Goal: Information Seeking & Learning: Understand process/instructions

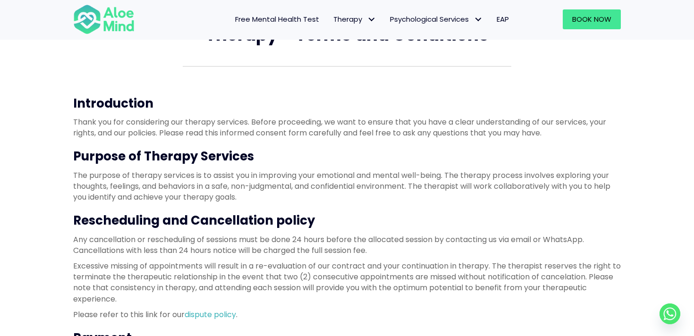
scroll to position [74, 0]
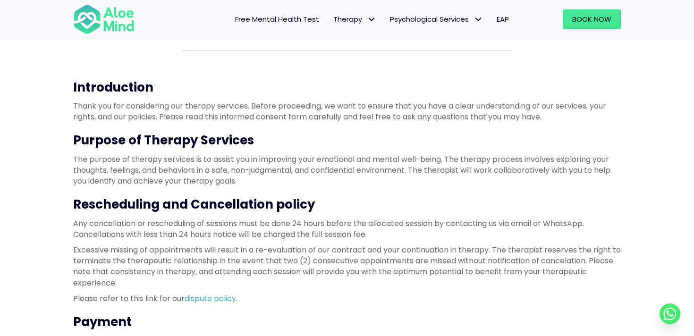
click at [325, 159] on p "The purpose of therapy services is to assist you in improving your emotional an…" at bounding box center [347, 170] width 548 height 33
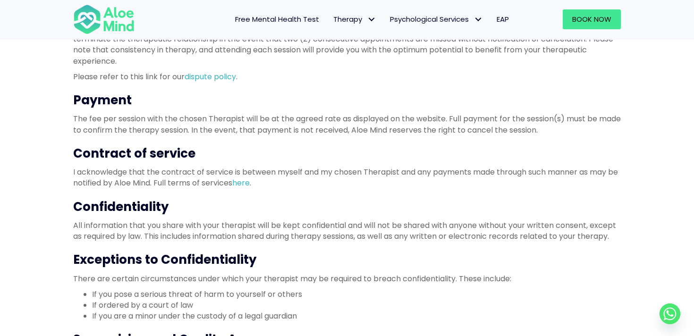
scroll to position [306, 0]
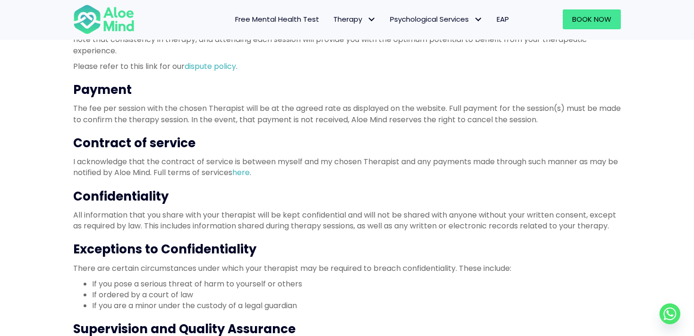
click at [300, 221] on p "All information that you share with your therapist will be kept confidential an…" at bounding box center [347, 221] width 548 height 22
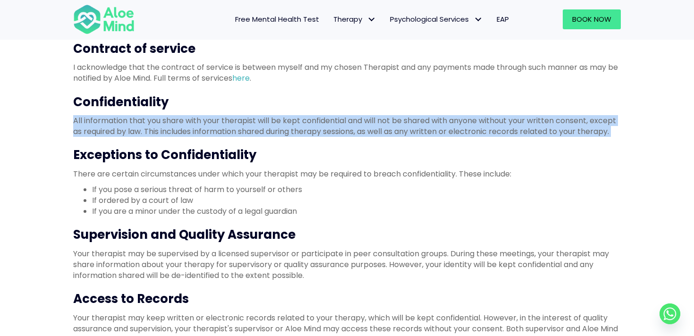
scroll to position [408, 0]
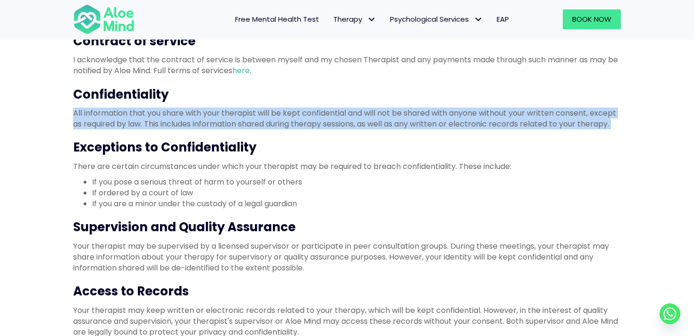
click at [291, 249] on p "Your therapist may be supervised by a licensed supervisor or participate in pee…" at bounding box center [347, 257] width 548 height 33
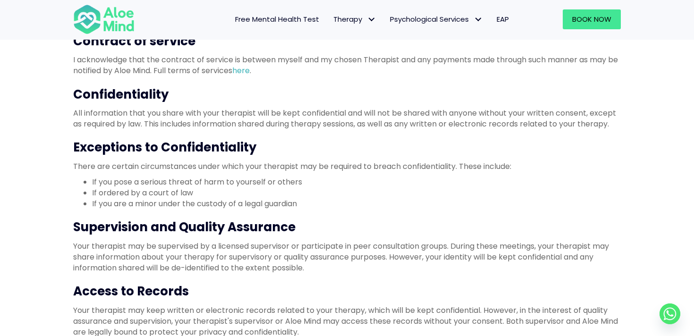
click at [291, 249] on p "Your therapist may be supervised by a licensed supervisor or participate in pee…" at bounding box center [347, 257] width 548 height 33
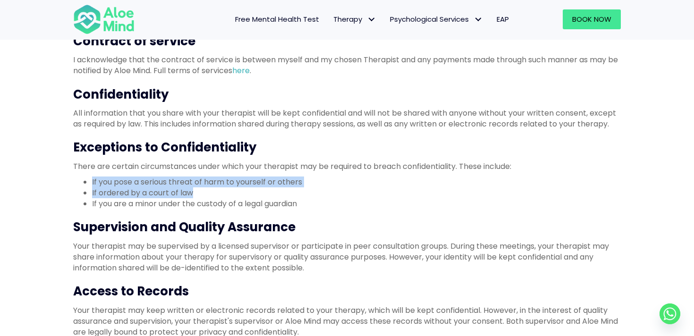
drag, startPoint x: 200, startPoint y: 192, endPoint x: 76, endPoint y: 179, distance: 124.7
click at [76, 179] on ul "If you pose a serious threat of harm to yourself or others If ordered by a cour…" at bounding box center [347, 193] width 548 height 33
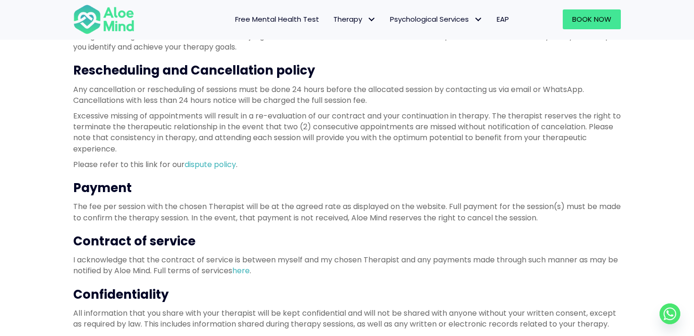
scroll to position [207, 0]
click at [197, 76] on h3 "Rescheduling and Cancellation policy" at bounding box center [347, 70] width 548 height 17
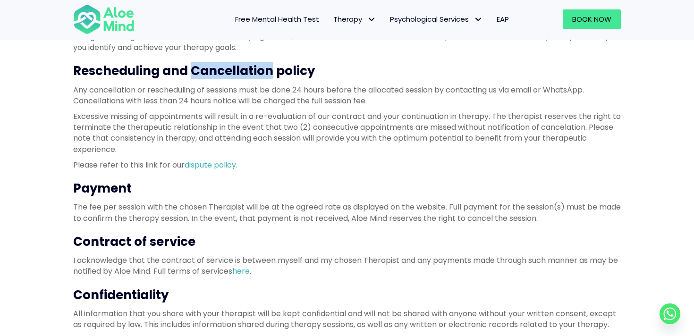
click at [197, 76] on h3 "Rescheduling and Cancellation policy" at bounding box center [347, 70] width 548 height 17
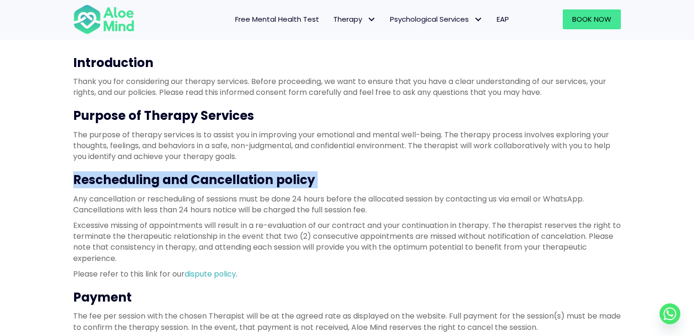
scroll to position [78, 0]
